Goal: Communication & Community: Answer question/provide support

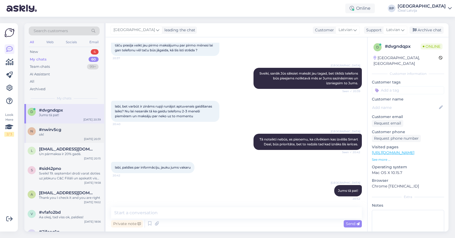
scroll to position [46, 0]
click at [64, 138] on div "n #nwirv5cg ok! Sep 12 20:31" at bounding box center [64, 133] width 80 height 19
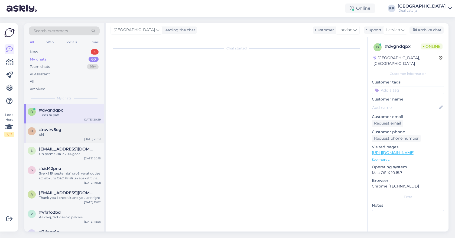
scroll to position [0, 0]
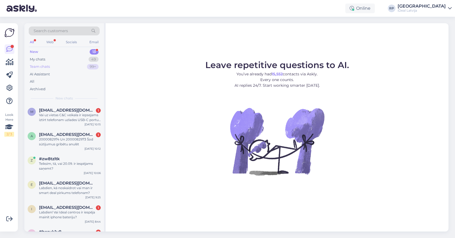
click at [67, 63] on div "Team chats 99+" at bounding box center [64, 67] width 71 height 8
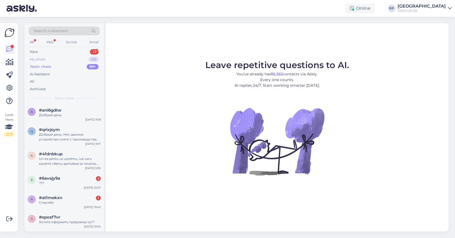
click at [70, 59] on div "My chats 49" at bounding box center [64, 60] width 71 height 8
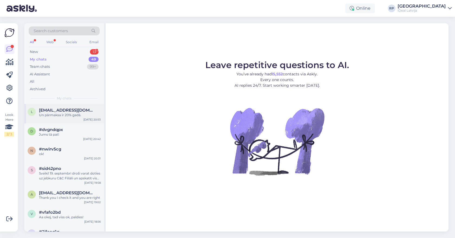
click at [79, 119] on div "l [EMAIL_ADDRESS][DOMAIN_NAME] Un pārmaksa ir 20% gadā. [DATE] 20:53" at bounding box center [64, 113] width 80 height 19
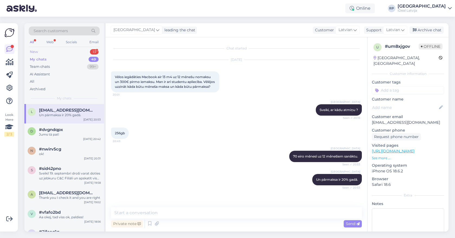
click at [75, 50] on div "New 13" at bounding box center [64, 52] width 71 height 8
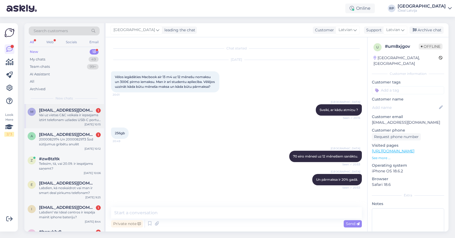
click at [81, 117] on div "Vai uz vietas C&C veikala ir iepsejams iztirt telefonam uzlades USB-C portu? Ci…" at bounding box center [70, 118] width 62 height 10
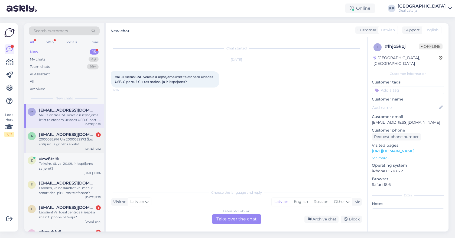
click at [83, 133] on span "[EMAIL_ADDRESS][DOMAIN_NAME]" at bounding box center [67, 134] width 56 height 5
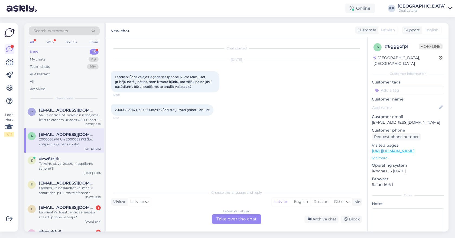
click at [122, 111] on span "2000082974 Un 2000082973 Šod sūtījumus gribētu anulēt" at bounding box center [162, 110] width 95 height 4
copy span "2000082974"
click at [150, 107] on div "2000082974 Un 2000082973 Šod sūtījumus gribētu anulēt 10:12" at bounding box center [162, 109] width 102 height 11
click at [150, 109] on span "2000082974 Un 2000082973 Šod sūtījumus gribētu anulēt" at bounding box center [162, 110] width 95 height 4
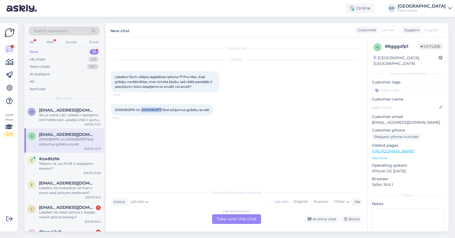
click at [150, 109] on span "2000082974 Un 2000082973 Šod sūtījumus gribētu anulēt" at bounding box center [162, 110] width 95 height 4
copy span "2000082973"
click at [249, 215] on div "Latvian to Latvian Take over the chat" at bounding box center [236, 220] width 49 height 10
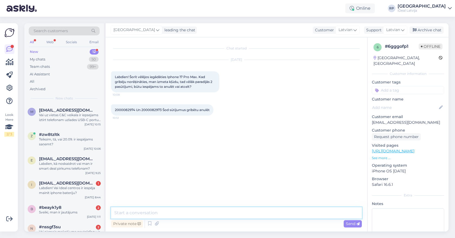
click at [248, 213] on textarea at bounding box center [236, 213] width 251 height 11
click at [248, 213] on textarea "Sveiki, mums šie pasūtījumi neuzrādās sistēma, tādēļ noprotu ka viss kārtībā." at bounding box center [236, 213] width 251 height 11
type textarea "Sveiki, mums šie pasūtījumi neuzrādās sistēma, tādēļ noprotu, ka viss kārtībā."
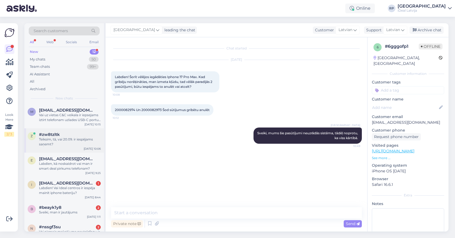
click at [50, 140] on div "Teiksim, tā, vai 20.09. ir iespējams saņemt?" at bounding box center [70, 142] width 62 height 10
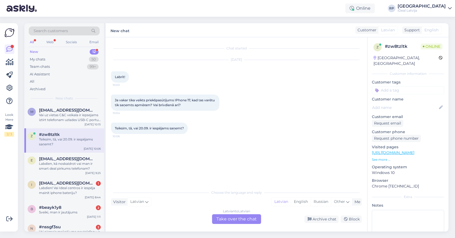
click at [241, 214] on div "Latvian to Latvian" at bounding box center [236, 211] width 27 height 5
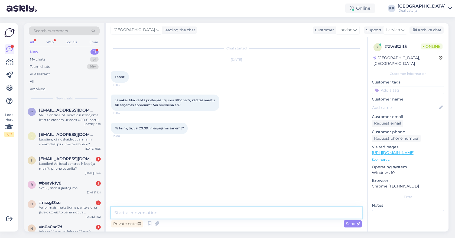
click at [241, 214] on textarea at bounding box center [236, 213] width 251 height 11
type textarea "Sveiki, atkarīgs"
type textarea "n"
click at [209, 119] on div "Teiksim, tā, vai 20.09. ir iespējams saņemt? 10:06" at bounding box center [236, 128] width 251 height 23
click at [229, 213] on textarea "Nemācēšu Jums tik precīzi atbildēt, kad 19. septembris pienāks būs skaidrāk zin…" at bounding box center [236, 213] width 251 height 11
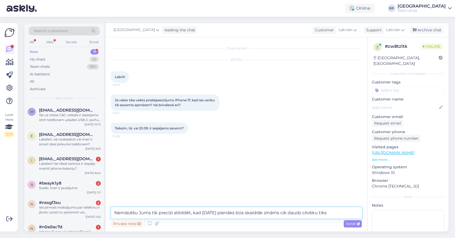
click at [342, 212] on textarea "Nemācēšu Jums tik precīzi atbildēt, kad 19. septembris pienāks būs skaidrāk zin…" at bounding box center [236, 213] width 251 height 11
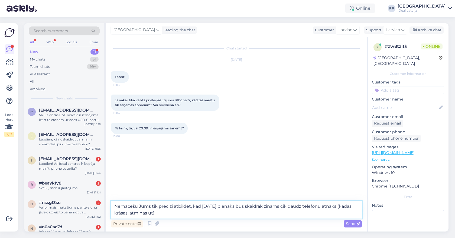
type textarea "Nemācēšu Jums tik precīzi atbildēt, kad [DATE] pienāks būs skaidrāk zināms cik …"
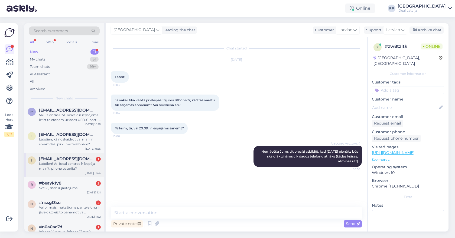
click at [97, 165] on div "Labdien! Vai Ideal centros ir iespēja mainīt iphone bateriju?" at bounding box center [70, 167] width 62 height 10
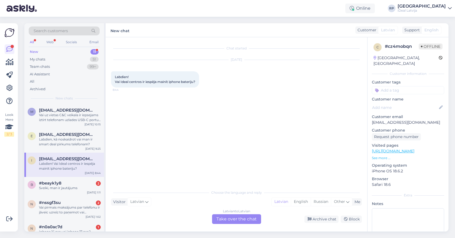
click at [224, 219] on div "Latvian to Latvian Take over the chat" at bounding box center [236, 220] width 49 height 10
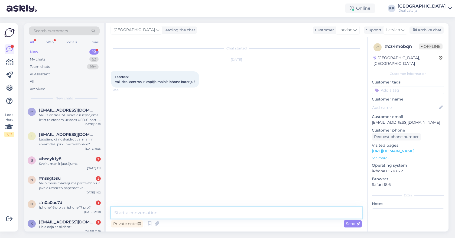
click at [197, 216] on textarea at bounding box center [236, 213] width 251 height 11
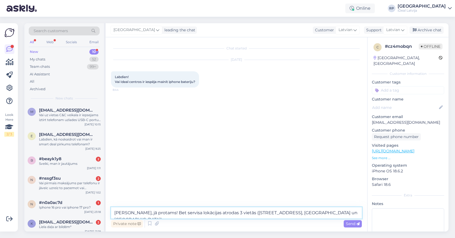
type textarea "Sveiki, jā protams! Bet servisa lokācijas atrodas 3 vietās (Brīvības iela 31, A…"
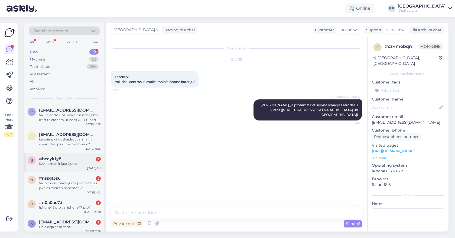
click at [44, 160] on span "#beayk1y8" at bounding box center [50, 159] width 22 height 5
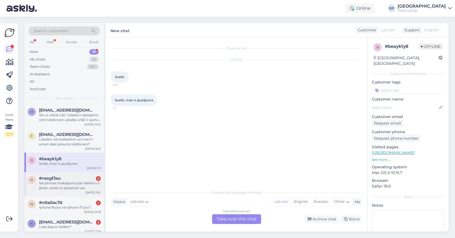
click at [89, 185] on div "Vai pirmais maksājums par telefonu ir jāveic uzreiz to paņemot vai nākamajā mēn…" at bounding box center [70, 186] width 62 height 10
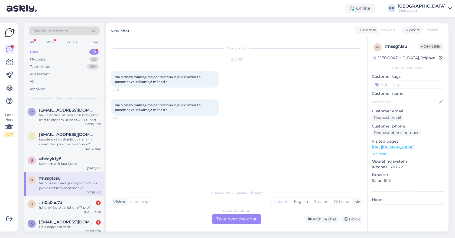
click at [233, 220] on div "Latvian to Latvian Take over the chat" at bounding box center [236, 220] width 49 height 10
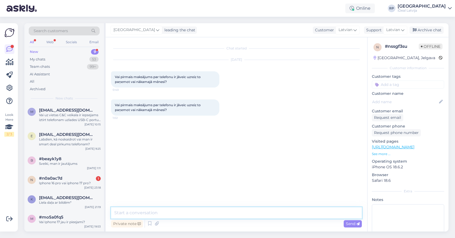
click at [201, 209] on textarea at bounding box center [236, 213] width 251 height 11
click at [132, 214] on textarea "Sveiki! atkarība kā Jus paši vēlaties" at bounding box center [236, 213] width 251 height 11
click at [161, 214] on textarea "Sveiki! Atkarība kā Jus paši vēlaties" at bounding box center [236, 213] width 251 height 11
click at [191, 214] on textarea "Sveiki! Atkarība kā Jūs paši vēlaties" at bounding box center [236, 213] width 251 height 11
type textarea "Sveiki! Atkarība kā Jūs paši vēlaties, vai arī ja ierīces summa pārsniedz 1400 …"
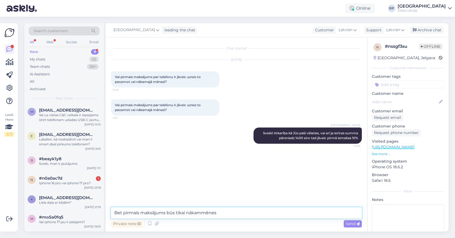
type textarea "Bet pirmais maksājums būs tikai nākammēnes."
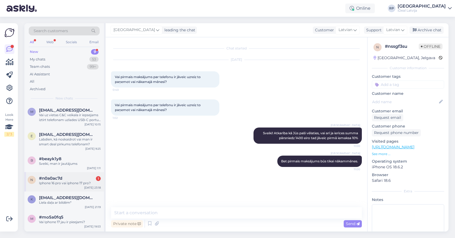
click at [54, 179] on span "#n0a0ac7d" at bounding box center [50, 178] width 23 height 5
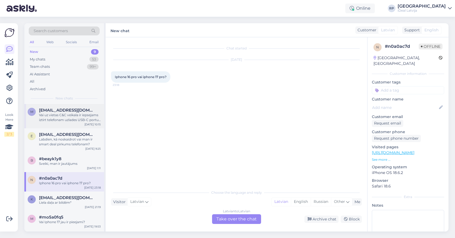
click at [35, 111] on div "m" at bounding box center [32, 112] width 8 height 8
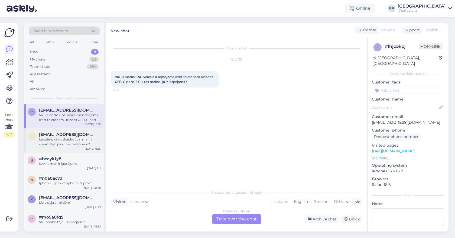
click at [56, 135] on span "[EMAIL_ADDRESS][DOMAIN_NAME]" at bounding box center [67, 134] width 56 height 5
click at [57, 116] on div "Vai uz vietas C&C veikala ir iepsejams iztirt telefonam uzlades USB-C portu? Ci…" at bounding box center [70, 118] width 62 height 10
click at [46, 135] on span "[EMAIL_ADDRESS][DOMAIN_NAME]" at bounding box center [67, 134] width 56 height 5
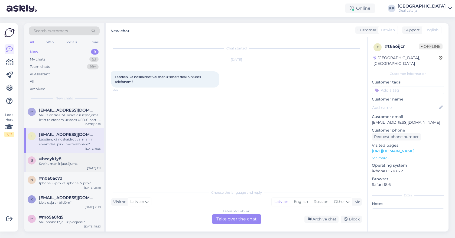
click at [64, 157] on div "#beayk1y8" at bounding box center [70, 159] width 62 height 5
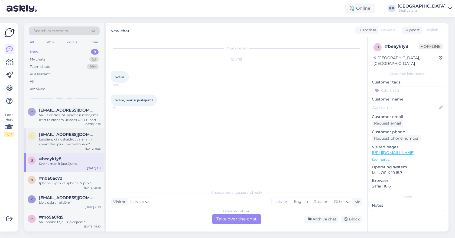
click at [48, 133] on span "[EMAIL_ADDRESS][DOMAIN_NAME]" at bounding box center [67, 134] width 56 height 5
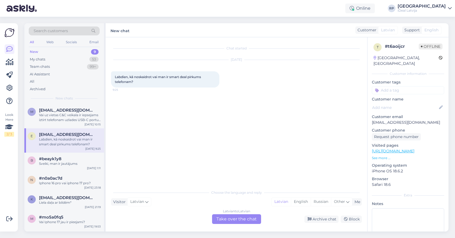
click at [223, 213] on div "Latvian to Latvian" at bounding box center [236, 211] width 27 height 5
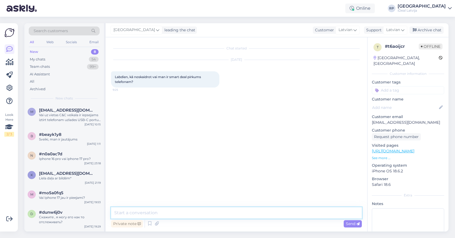
click at [214, 211] on textarea at bounding box center [236, 213] width 251 height 11
type textarea "Sveiki, Jūsu līgumā ar inBank"
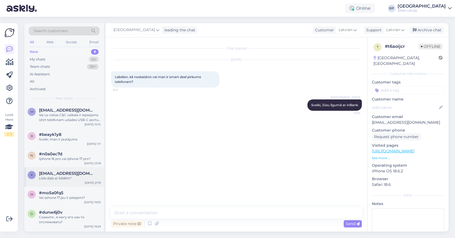
click at [50, 182] on div "k katelo1721@gmail.com Liela daļa ar bildēm* Sep 12 21:19" at bounding box center [64, 177] width 80 height 19
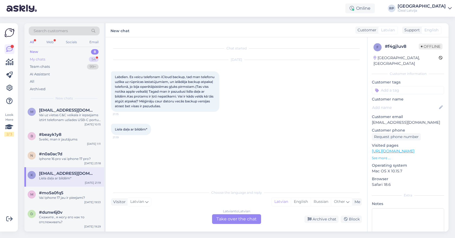
click at [56, 60] on div "My chats 54" at bounding box center [64, 60] width 71 height 8
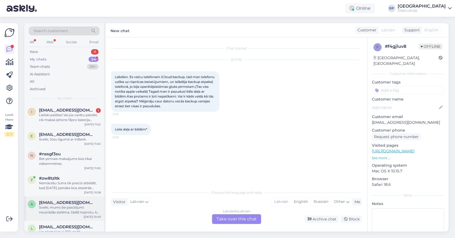
click at [53, 202] on span "[EMAIL_ADDRESS][DOMAIN_NAME]" at bounding box center [67, 203] width 56 height 5
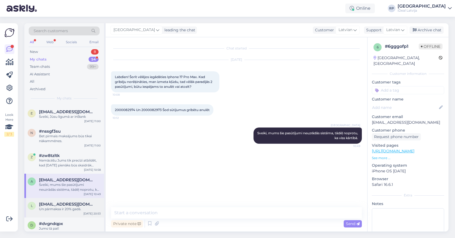
scroll to position [23, 0]
click at [64, 210] on div "Un pārmaksa ir 20% gadā." at bounding box center [70, 209] width 62 height 5
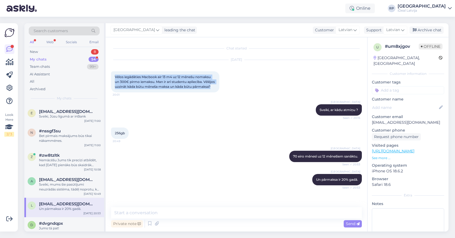
drag, startPoint x: 113, startPoint y: 78, endPoint x: 147, endPoint y: 102, distance: 41.1
click at [147, 99] on div "Sep 12 2025 Vēlos iegādāties Macbook air 13 m4 uz 12 mēnešu nomaksu un 300€ pir…" at bounding box center [236, 76] width 251 height 44
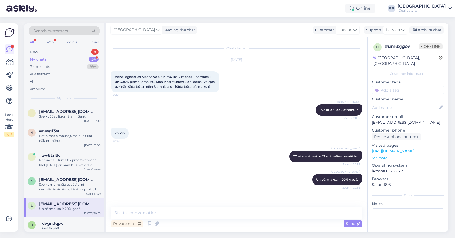
click at [147, 99] on div "Sep 12 2025 Vēlos iegādāties Macbook air 13 m4 uz 12 mēnešu nomaksu un 300€ pir…" at bounding box center [236, 76] width 251 height 44
click at [85, 51] on div "New 8" at bounding box center [64, 52] width 71 height 8
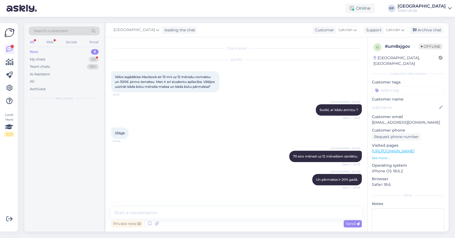
scroll to position [0, 0]
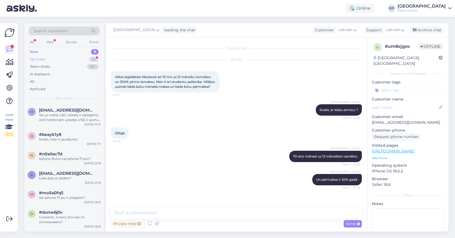
click at [62, 61] on div "My chats 54" at bounding box center [64, 60] width 71 height 8
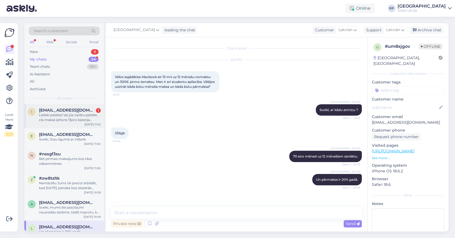
click at [64, 110] on span "[EMAIL_ADDRESS][DOMAIN_NAME]" at bounding box center [67, 110] width 56 height 5
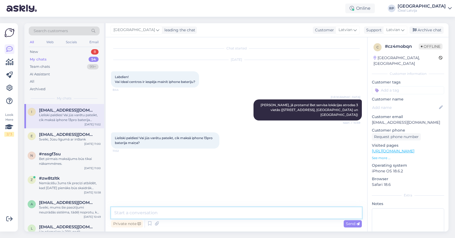
click at [178, 216] on textarea at bounding box center [236, 213] width 251 height 11
type textarea "89 eiro"
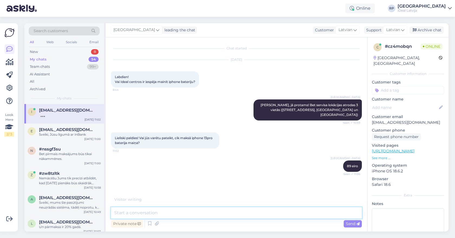
click at [153, 213] on textarea at bounding box center [236, 213] width 251 height 11
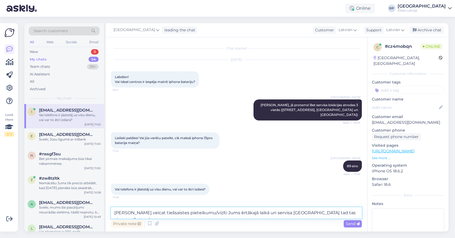
type textarea "Ja Jūs veicat tiešsaistes pieteikumu/vizīti Jums ērtākajā laikā un servisa lokā…"
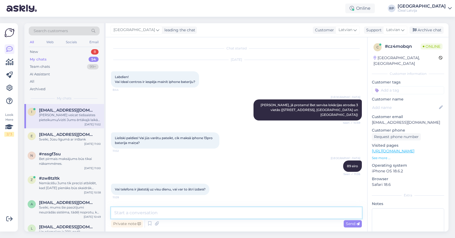
scroll to position [22, 0]
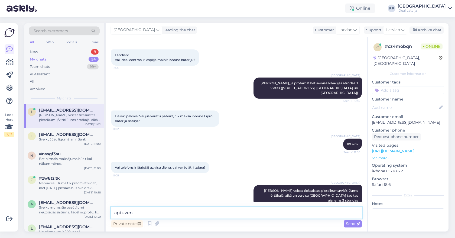
type textarea "aptuveni"
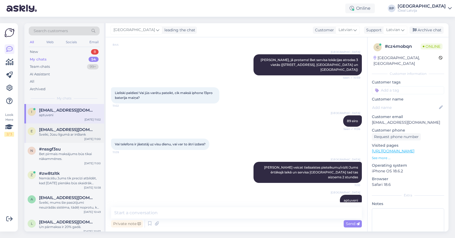
click at [51, 131] on span "[EMAIL_ADDRESS][DOMAIN_NAME]" at bounding box center [67, 129] width 56 height 5
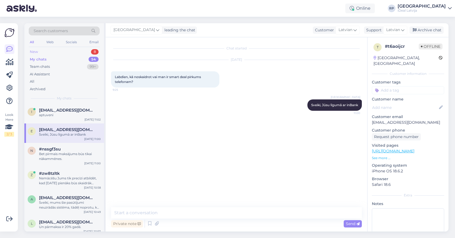
click at [51, 54] on div "New 8" at bounding box center [64, 52] width 71 height 8
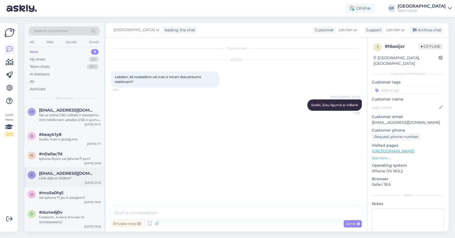
click at [42, 178] on div "Liela daļa ar bildēm*" at bounding box center [70, 178] width 62 height 5
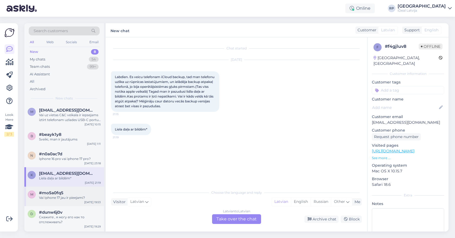
click at [56, 199] on div "Vai Iphone 17 jau ir pieejami?" at bounding box center [70, 198] width 62 height 5
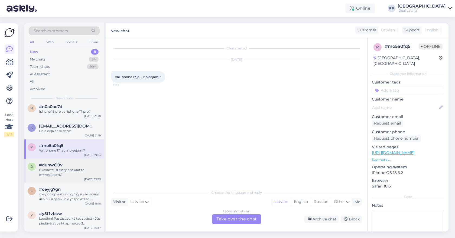
scroll to position [47, 0]
click at [52, 215] on span "#y5f1vbkw" at bounding box center [50, 214] width 23 height 5
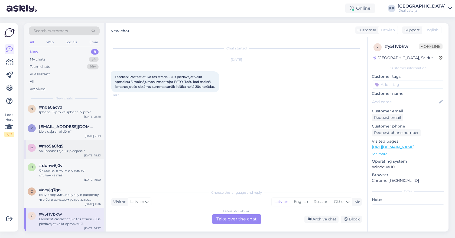
click at [51, 148] on span "#mo5a0fq5" at bounding box center [51, 146] width 24 height 5
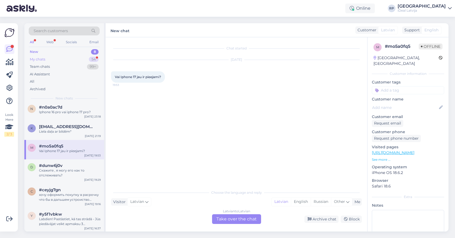
click at [68, 58] on div "My chats 54" at bounding box center [64, 60] width 71 height 8
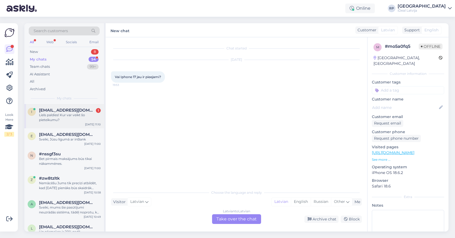
click at [68, 116] on div "Liels paldies! Kur var veikt šo pieteikumu?" at bounding box center [70, 118] width 62 height 10
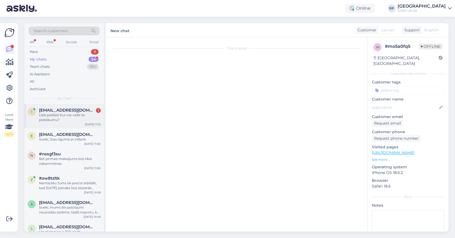
scroll to position [68, 0]
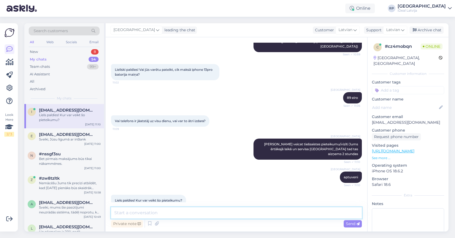
click at [152, 214] on textarea at bounding box center [236, 213] width 251 height 11
paste textarea "[URL][DOMAIN_NAME]"
type textarea "[URL][DOMAIN_NAME]"
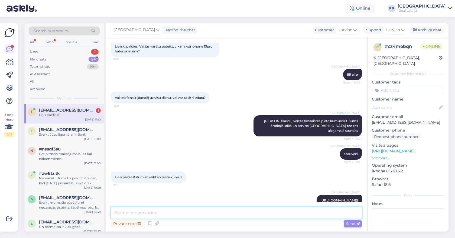
scroll to position [115, 0]
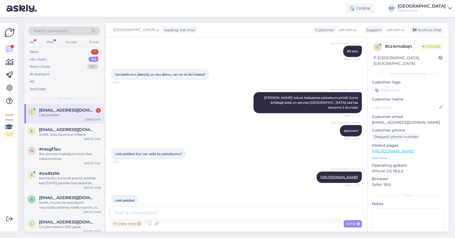
click at [175, 143] on div "Liels paldies! Kur var veikt šo pieteikumu? 11:10" at bounding box center [236, 154] width 251 height 23
click at [165, 217] on textarea at bounding box center [236, 213] width 251 height 11
type textarea "Lūdzu"
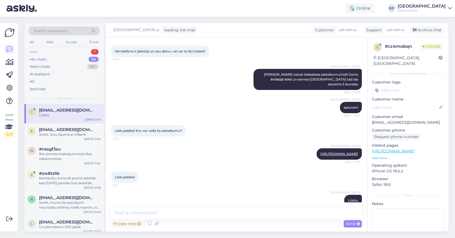
click at [75, 53] on div "New 7" at bounding box center [64, 52] width 71 height 8
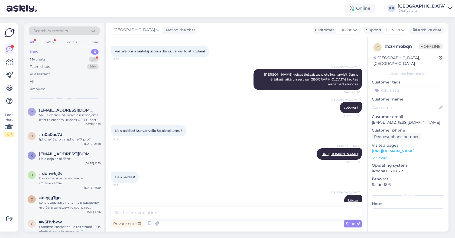
scroll to position [0, 0]
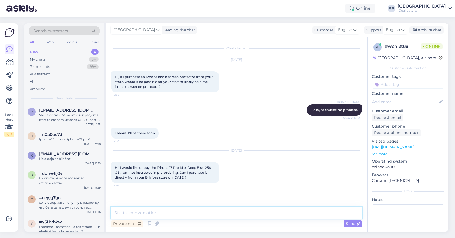
click at [189, 211] on textarea at bounding box center [236, 213] width 251 height 11
type textarea "Cant tell you, b"
type textarea "Can't"
type textarea "Hello! Cant tell you, because we dont know how many phones will be in each stor…"
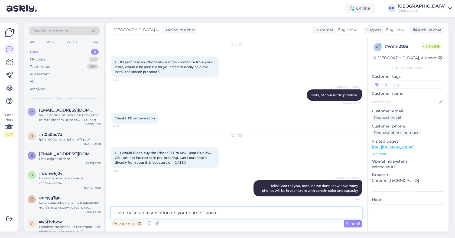
type textarea "i can make an reservation on your name if you"
type textarea "I can make a reservation"
type textarea "Because"
type textarea "+ there is a queue for the phones"
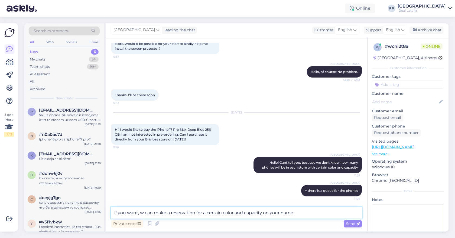
click at [147, 213] on textarea "if you want, we can make a reservation for a certain color and capacity on your…" at bounding box center [236, 213] width 251 height 11
click at [164, 212] on textarea "if you want, i can make a reservation for a certain color and capacity on your …" at bounding box center [236, 213] width 251 height 11
click at [304, 214] on textarea "if you want, i can make you a reservation for a certain color and capacity on y…" at bounding box center [236, 213] width 251 height 11
type textarea "if you want, i can make you a reservation for a certain color and capacity on y…"
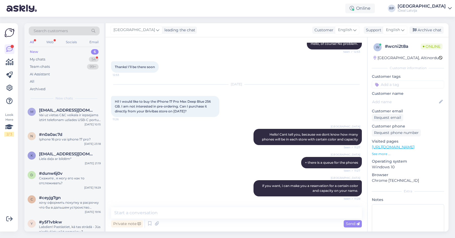
scroll to position [99, 0]
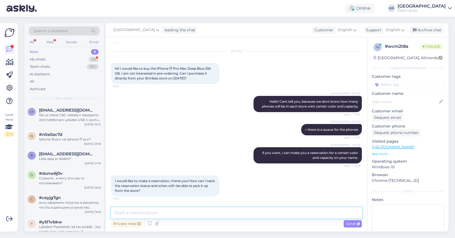
click at [231, 211] on textarea at bounding box center [236, 213] width 251 height 11
type textarea "P"
type textarea "Our colleagues will contact you, when you are gonna be able to pick it up !"
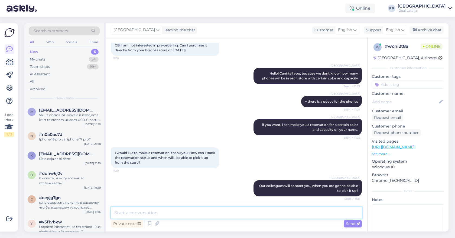
scroll to position [156, 0]
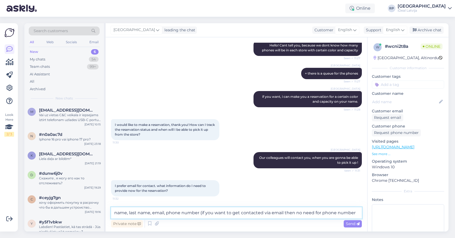
type textarea "name, last name, email, phone number (if you want to get contacted via email th…"
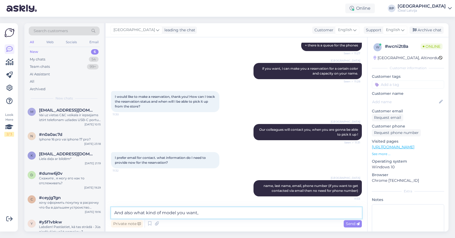
type textarea "And also what kind of model you want,"
type textarea "d"
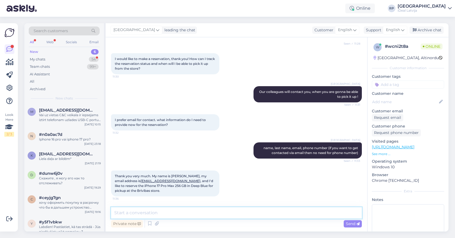
click at [199, 211] on textarea at bounding box center [236, 213] width 251 height 11
type textarea "I see that you have an reservation for the same phone in [GEOGRAPHIC_DATA] store"
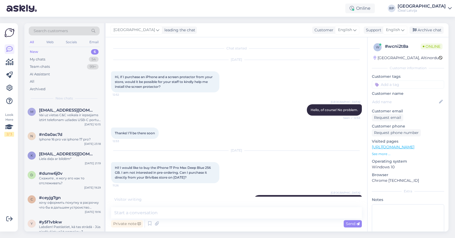
scroll to position [311, 0]
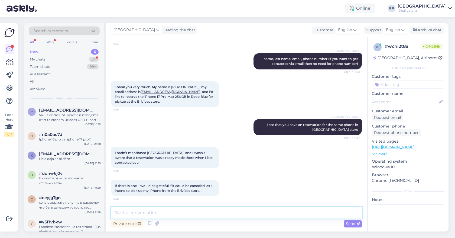
click at [205, 212] on textarea at bounding box center [236, 213] width 251 height 11
type textarea "okay!"
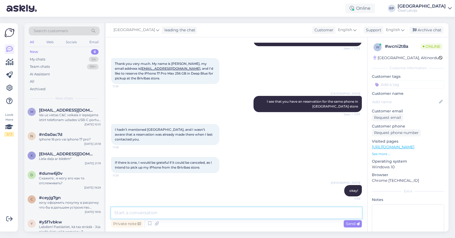
scroll to position [334, 0]
drag, startPoint x: 172, startPoint y: 64, endPoint x: 194, endPoint y: 63, distance: 22.5
click at [194, 63] on span "Thank you very much. My name is Yusuf Ozkaya, my email address is yusufozkayatr…" at bounding box center [164, 71] width 99 height 19
copy span "Yusuf Ozkaya,"
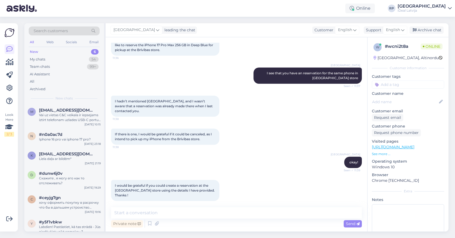
scroll to position [362, 0]
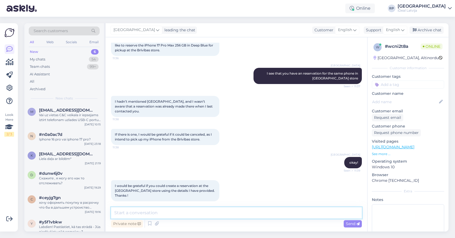
click at [171, 214] on textarea at bounding box center [236, 213] width 251 height 11
type textarea "H"
type textarea "Yes i just did! I will also send the order to your email."
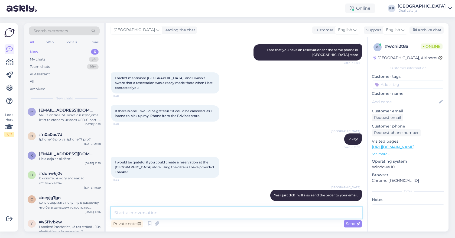
scroll to position [386, 0]
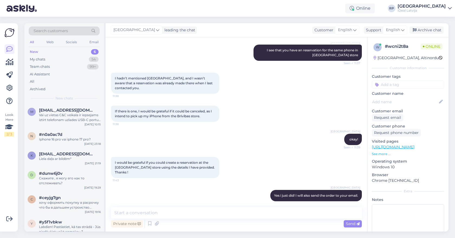
click at [55, 53] on div "New 6" at bounding box center [64, 52] width 71 height 8
click at [44, 108] on span "[EMAIL_ADDRESS][DOMAIN_NAME]" at bounding box center [67, 110] width 56 height 5
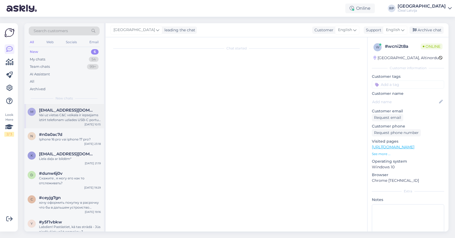
scroll to position [0, 0]
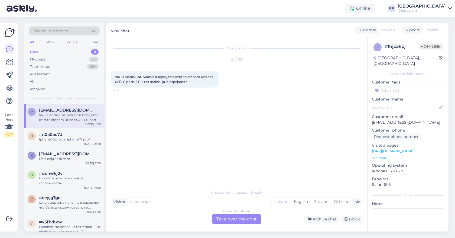
click at [181, 2] on div "Online RP Riga plaza iDeal Latvija" at bounding box center [227, 8] width 455 height 17
click at [176, 0] on div "Online RP Riga plaza iDeal Latvija" at bounding box center [227, 8] width 455 height 17
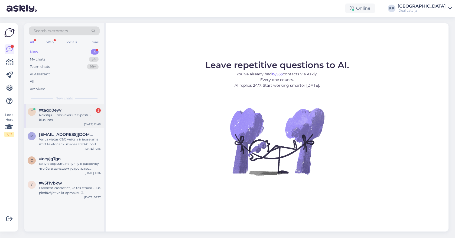
click at [94, 112] on div "#taqo0eyv 2 Rakstīju Jums vakar uz e-pastu - klusums" at bounding box center [70, 115] width 62 height 15
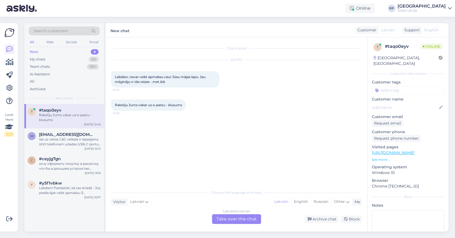
click at [94, 109] on div "#taqo0eyv" at bounding box center [70, 110] width 62 height 5
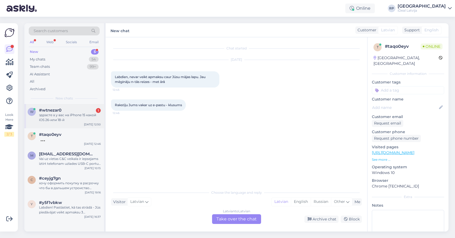
click at [80, 108] on div "#wtnezar0 1" at bounding box center [70, 110] width 62 height 5
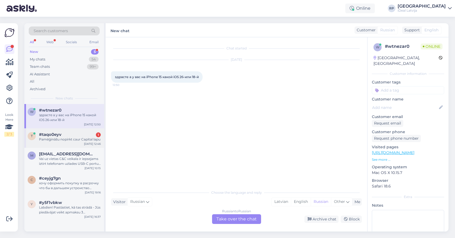
click at [81, 137] on div "Pamēģināšu nopirkt caur Capital lapu" at bounding box center [70, 139] width 62 height 5
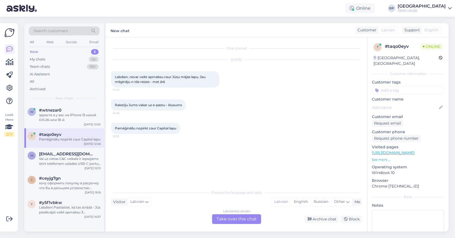
click at [244, 216] on div "Latvian to Latvian Take over the chat" at bounding box center [236, 220] width 49 height 10
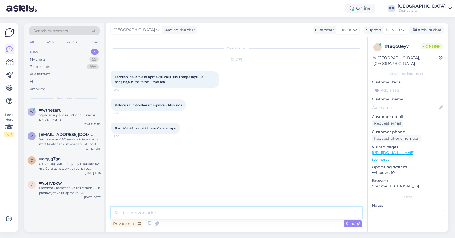
click at [244, 215] on textarea at bounding box center [236, 213] width 251 height 11
type textarea "Sveiki, nemācēšu palīdzēt ar Jūsu problēmu, citiem klientiem"
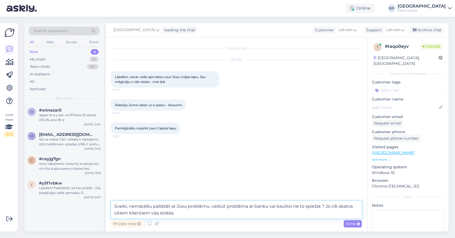
type textarea "Sveiki, nemācēšu palīdzēt ar Jūsu problēmu, varbūt problēma ar banku vai kautko…"
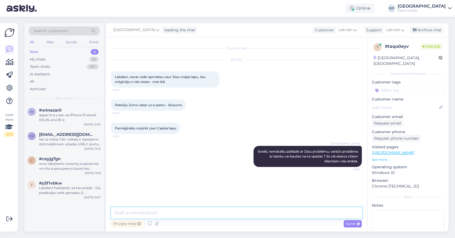
click at [174, 214] on textarea at bounding box center [236, 213] width 251 height 11
type textarea "V"
click at [60, 113] on div "здрасте а у вас на iPhone 15 какой iOS 26-или 18-й" at bounding box center [70, 118] width 62 height 10
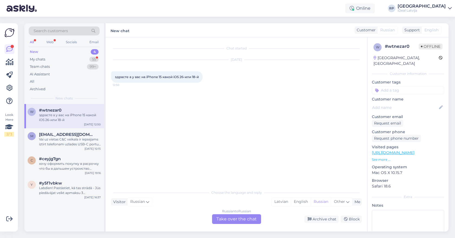
scroll to position [62, 0]
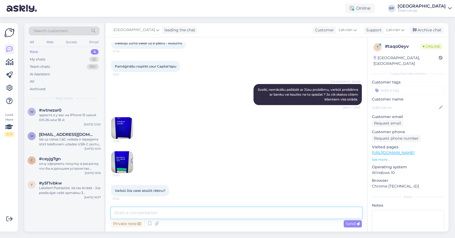
click at [181, 210] on textarea at bounding box center [236, 213] width 251 height 11
type textarea "v"
type textarea "Varam"
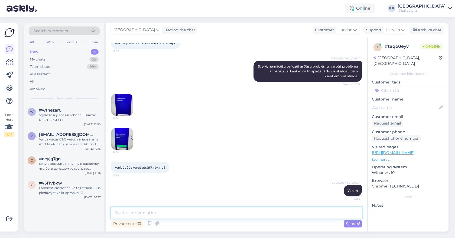
type textarea "A"
click at [125, 131] on img at bounding box center [122, 139] width 22 height 22
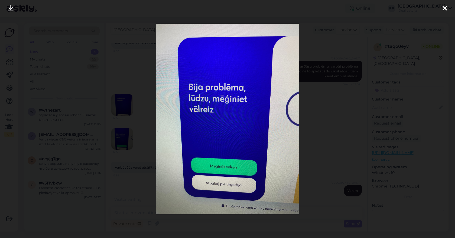
click at [340, 74] on div at bounding box center [227, 119] width 455 height 238
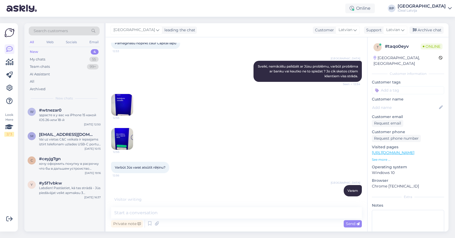
click at [126, 99] on img at bounding box center [122, 105] width 22 height 22
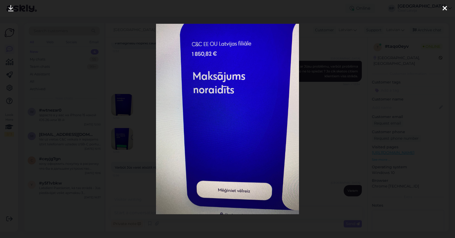
click at [310, 124] on div at bounding box center [227, 119] width 455 height 238
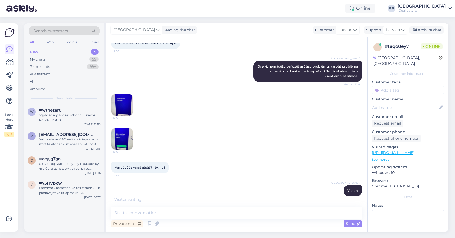
click at [127, 142] on img at bounding box center [122, 139] width 22 height 22
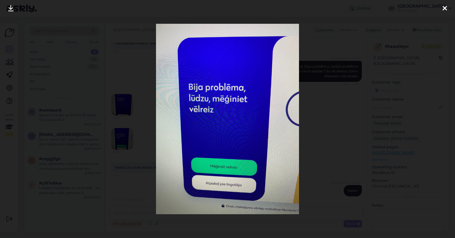
click at [329, 136] on div at bounding box center [227, 119] width 455 height 238
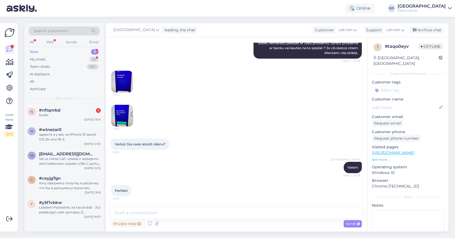
scroll to position [225, 0]
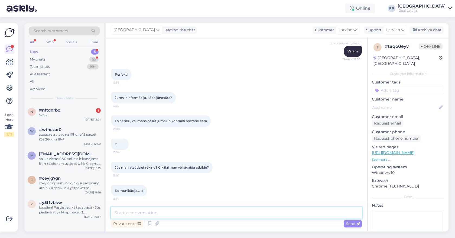
click at [168, 216] on textarea at bounding box center [236, 213] width 251 height 11
type textarea "Atvainojos, ņemos ar klientiem"
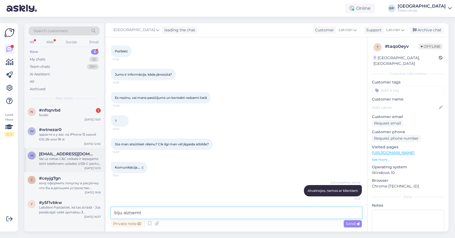
type textarea "biju aizņemts"
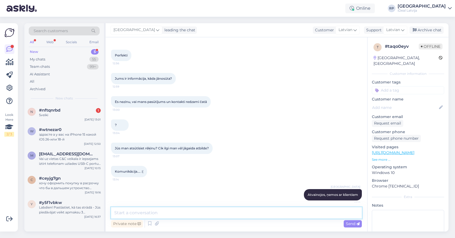
scroll to position [249, 0]
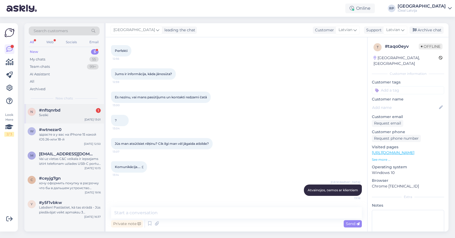
click at [89, 108] on div "#nftqnrbd 1" at bounding box center [70, 110] width 62 height 5
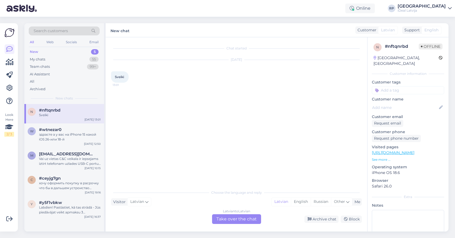
click at [242, 218] on div "Latvian to Latvian Take over the chat" at bounding box center [236, 220] width 49 height 10
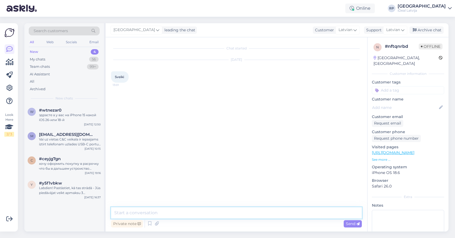
click at [224, 209] on textarea at bounding box center [236, 213] width 251 height 11
type textarea "Sveiki"
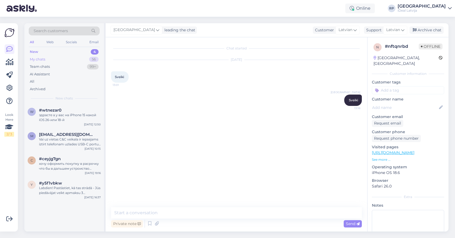
click at [76, 60] on div "My chats 56" at bounding box center [64, 60] width 71 height 8
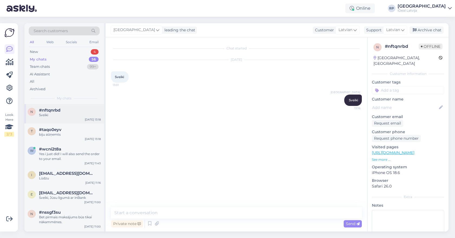
click at [69, 109] on div "#nftqnrbd" at bounding box center [70, 110] width 62 height 5
click at [86, 130] on div "#taqo0eyv" at bounding box center [70, 129] width 62 height 5
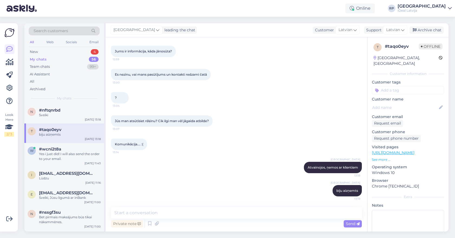
scroll to position [271, 0]
click at [180, 211] on textarea at bounding box center [236, 213] width 251 height 11
click at [153, 215] on textarea at bounding box center [236, 213] width 251 height 11
click at [159, 213] on textarea at bounding box center [236, 213] width 251 height 11
click at [197, 179] on div "[GEOGRAPHIC_DATA] Atvainojos, ņemos ar klientiem Seen ✓ 13:18" at bounding box center [236, 167] width 251 height 23
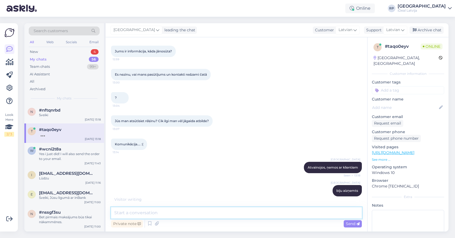
click at [172, 214] on textarea at bounding box center [236, 213] width 251 height 11
type textarea "\"
type textarea "Jā mums ir"
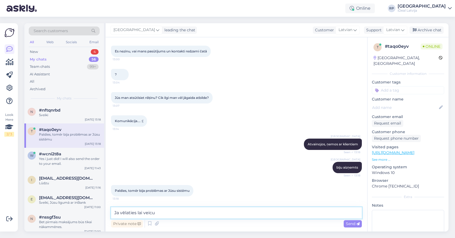
type textarea "Ja vēlaties lai veicu"
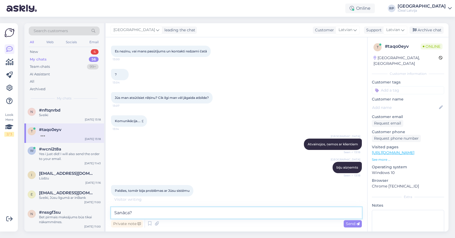
type textarea "Sanāca?"
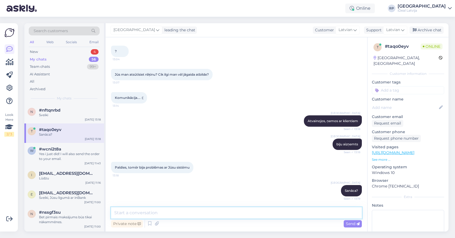
scroll to position [341, 0]
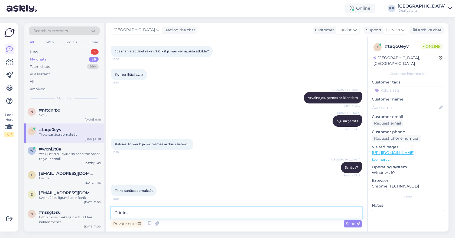
type textarea "Prieks!"
type textarea "V"
type textarea "Tad labi!"
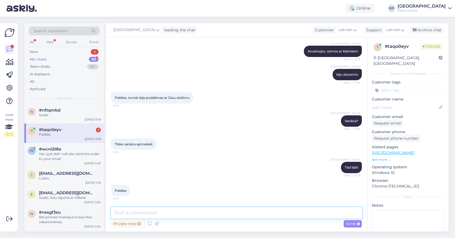
scroll to position [388, 0]
click at [63, 111] on div "#nftqnrbd" at bounding box center [70, 110] width 62 height 5
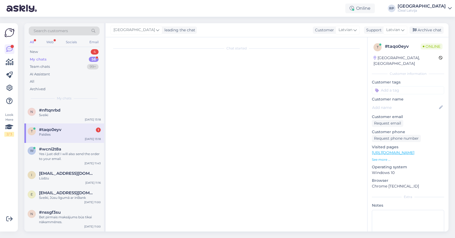
scroll to position [0, 0]
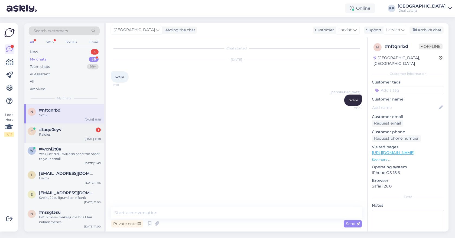
click at [65, 127] on div "#taqo0eyv 1" at bounding box center [70, 129] width 62 height 5
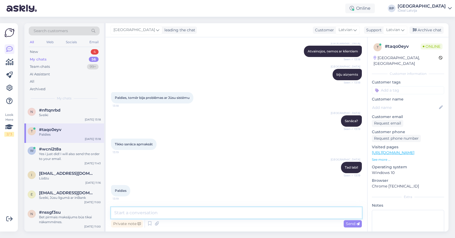
click at [150, 215] on textarea at bounding box center [236, 213] width 251 height 11
click at [325, 51] on span "Atvainojos, ņemos ar klientiem" at bounding box center [332, 51] width 50 height 4
click at [84, 159] on div "Yes i just did! I will also send the order to your email." at bounding box center [70, 157] width 62 height 10
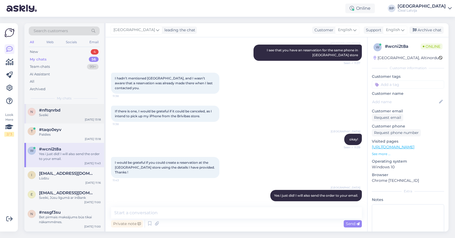
click at [95, 115] on div "Sveiki" at bounding box center [70, 115] width 62 height 5
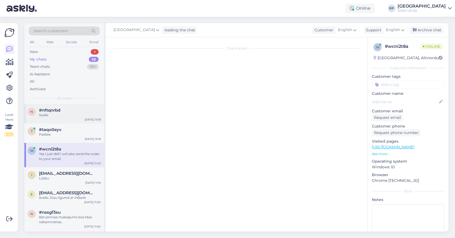
scroll to position [0, 0]
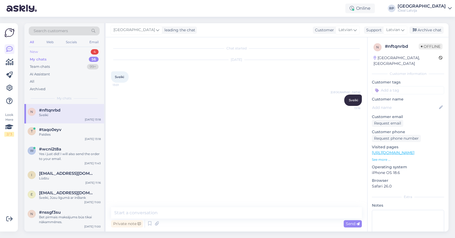
click at [87, 50] on div "New 4" at bounding box center [64, 52] width 71 height 8
